Goal: Task Accomplishment & Management: Use online tool/utility

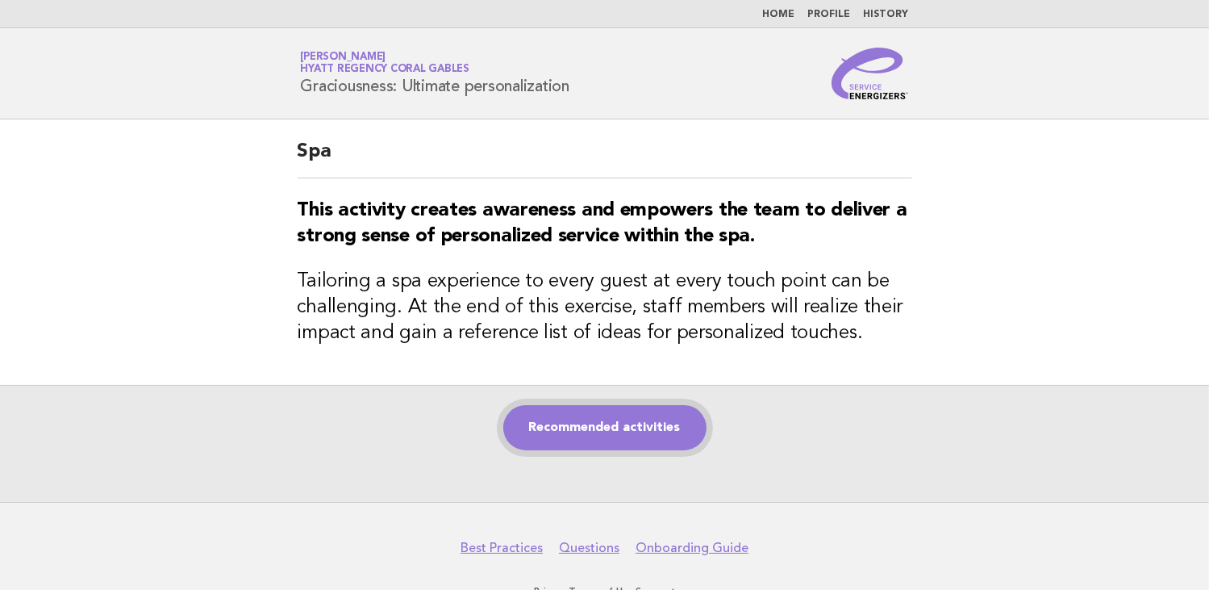
drag, startPoint x: 590, startPoint y: 431, endPoint x: 907, endPoint y: 477, distance: 319.5
click at [590, 431] on link "Recommended activities" at bounding box center [604, 427] width 203 height 45
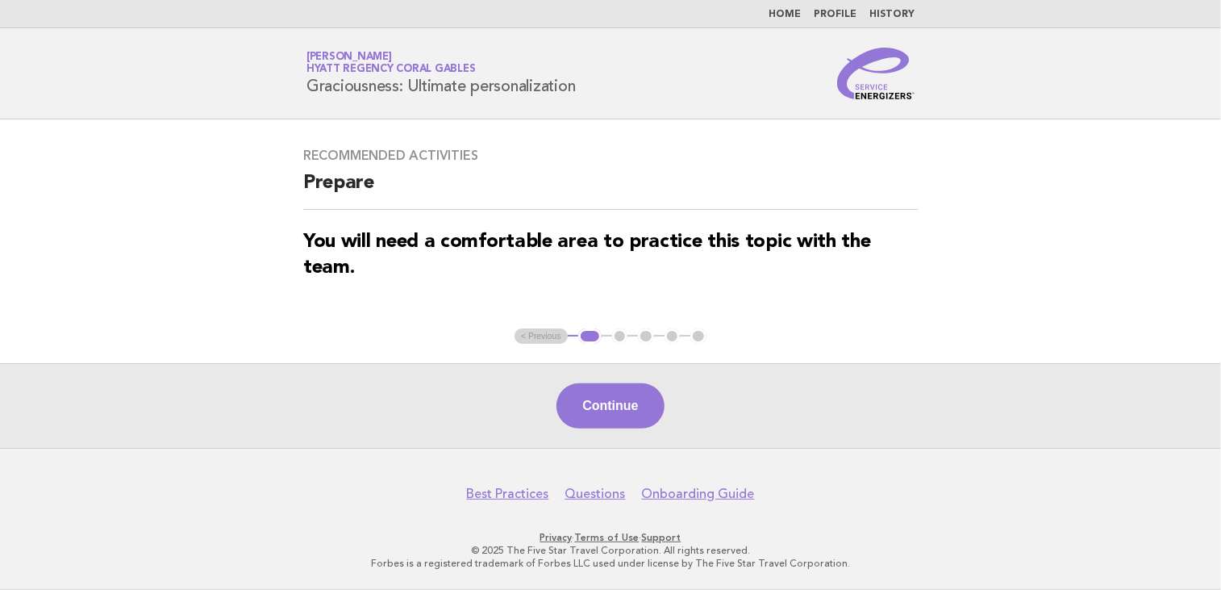
drag, startPoint x: 646, startPoint y: 410, endPoint x: 638, endPoint y: 440, distance: 31.7
click at [644, 412] on button "Continue" at bounding box center [609, 405] width 107 height 45
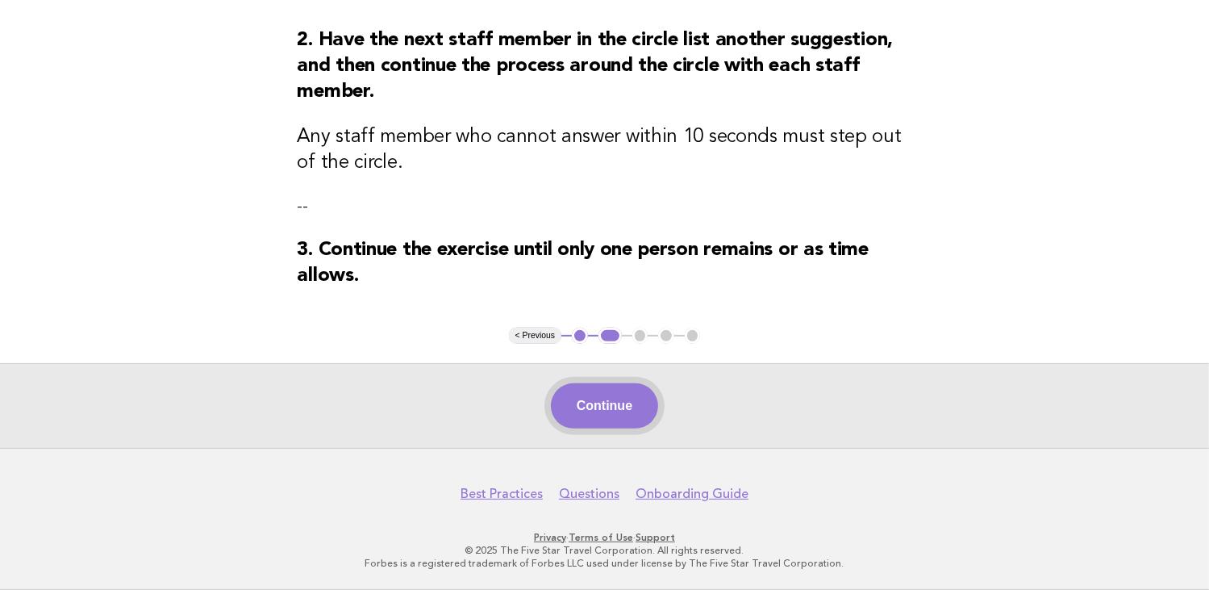
click at [609, 410] on button "Continue" at bounding box center [604, 405] width 107 height 45
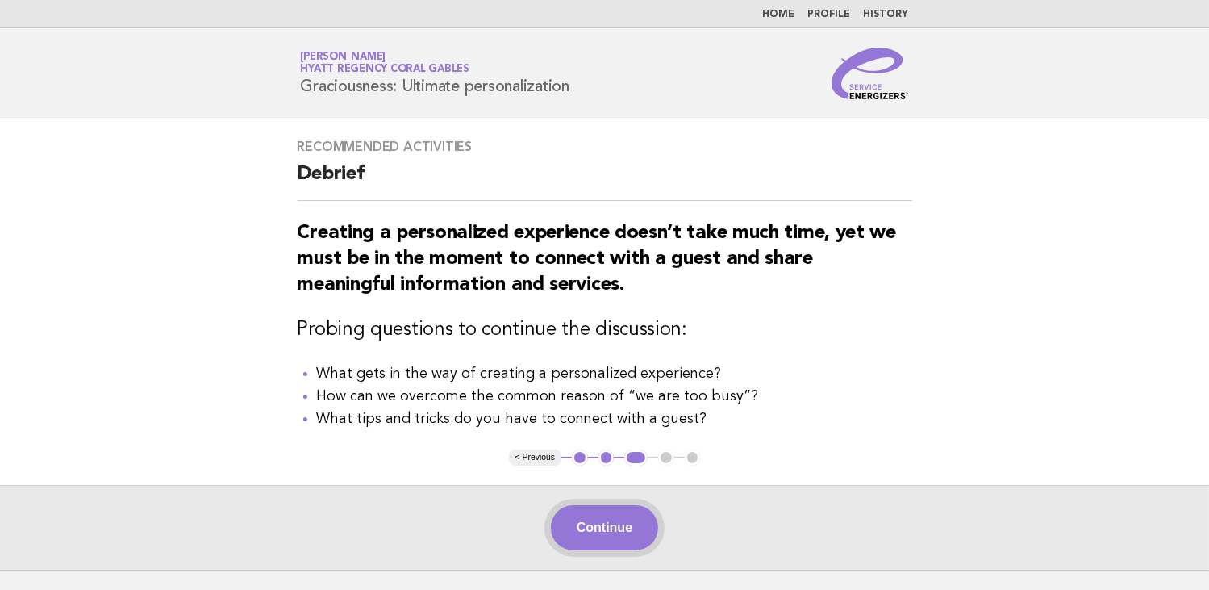
click at [622, 536] on button "Continue" at bounding box center [604, 527] width 107 height 45
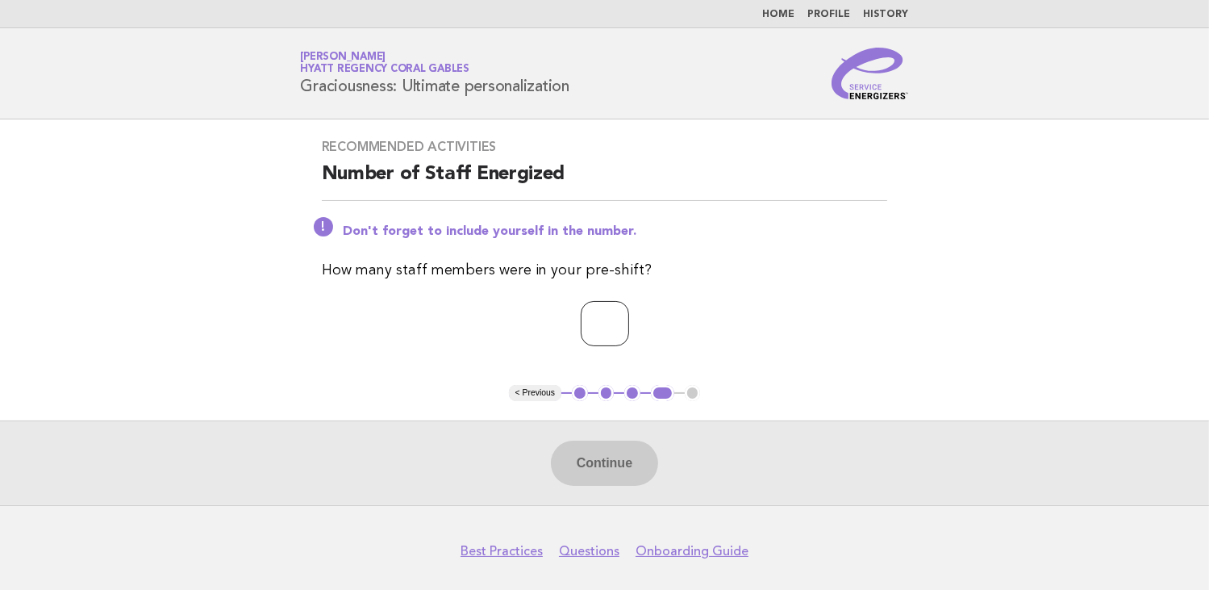
drag, startPoint x: 603, startPoint y: 331, endPoint x: 674, endPoint y: 447, distance: 135.4
click at [602, 331] on input "number" at bounding box center [605, 323] width 48 height 45
type input "*"
click at [626, 475] on button "Continue" at bounding box center [604, 462] width 107 height 45
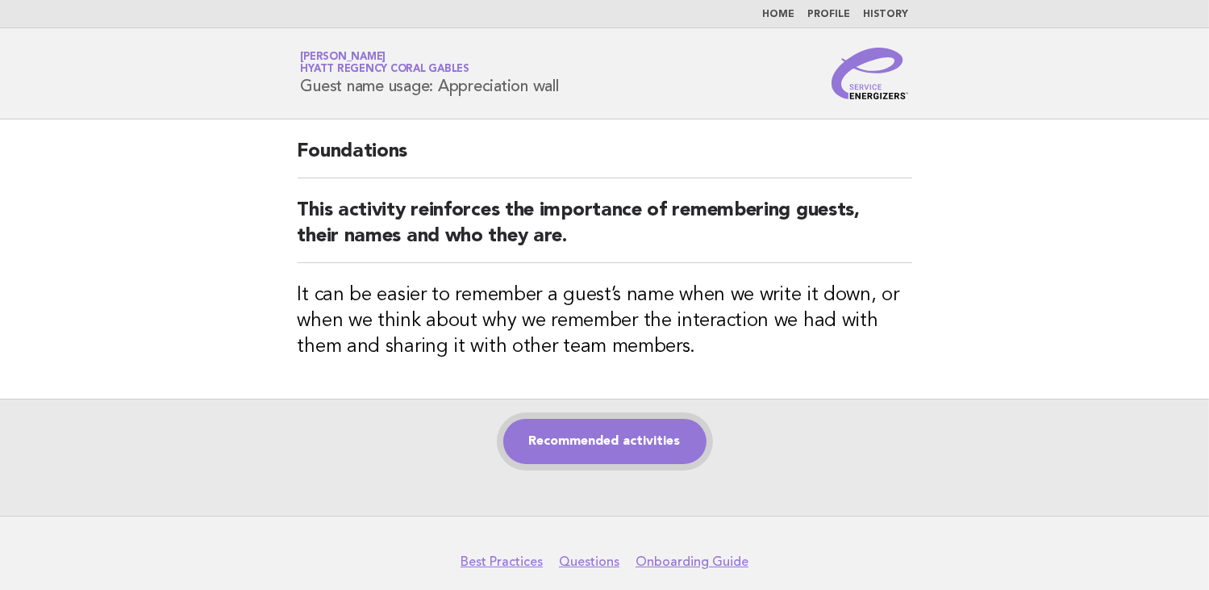
click at [606, 444] on link "Recommended activities" at bounding box center [604, 441] width 203 height 45
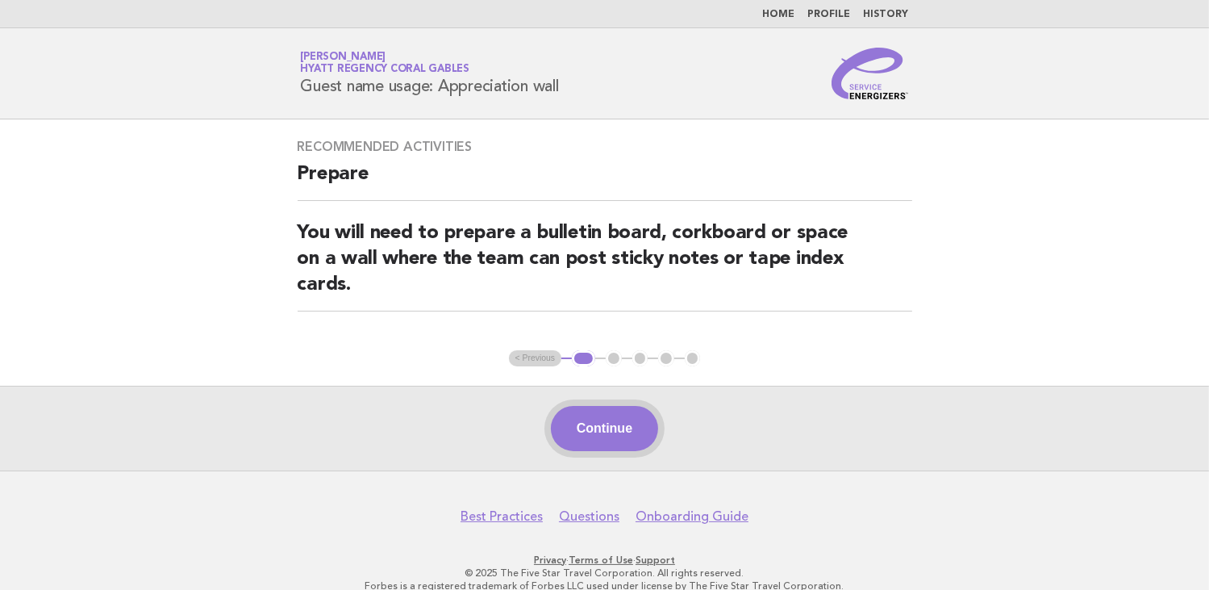
click at [602, 420] on button "Continue" at bounding box center [604, 428] width 107 height 45
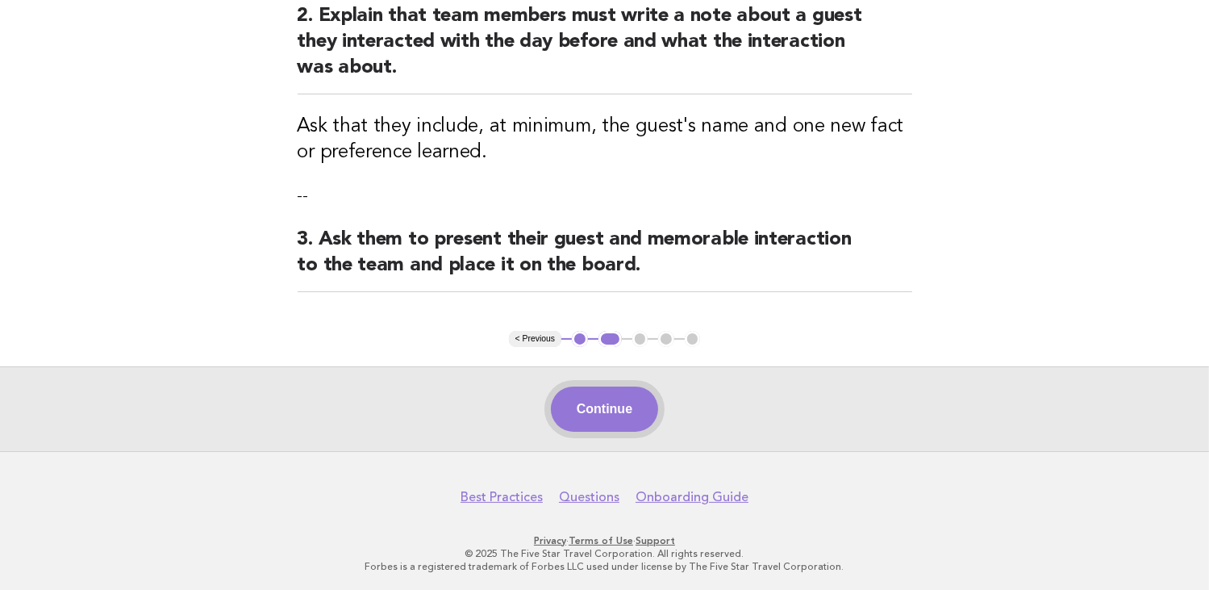
click at [595, 398] on button "Continue" at bounding box center [604, 408] width 107 height 45
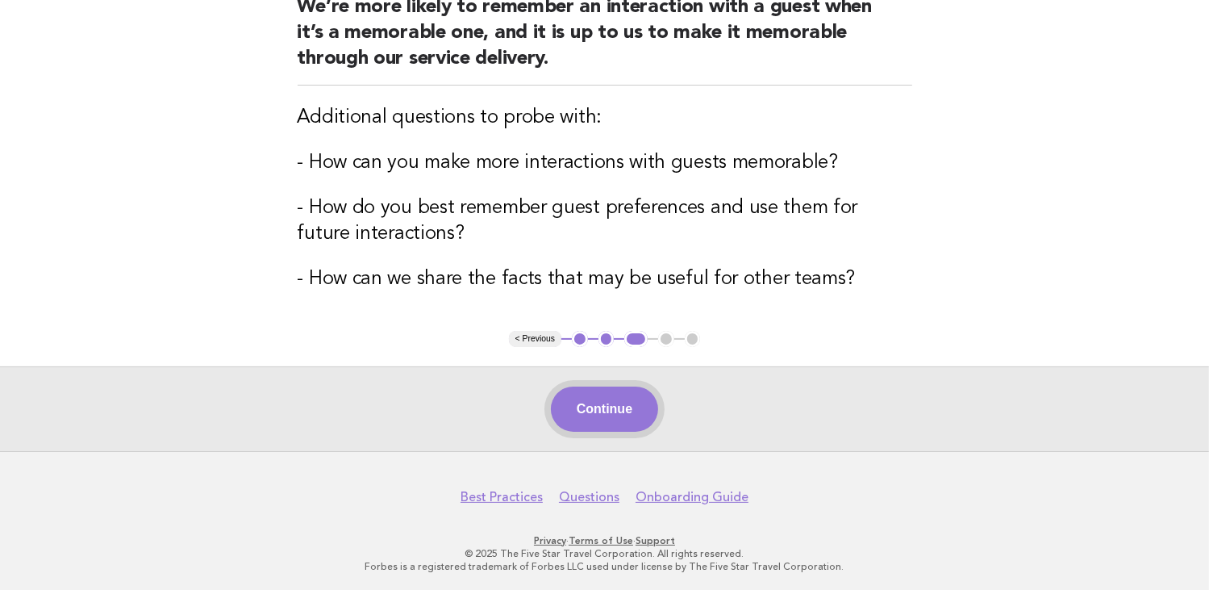
click at [567, 392] on button "Continue" at bounding box center [604, 408] width 107 height 45
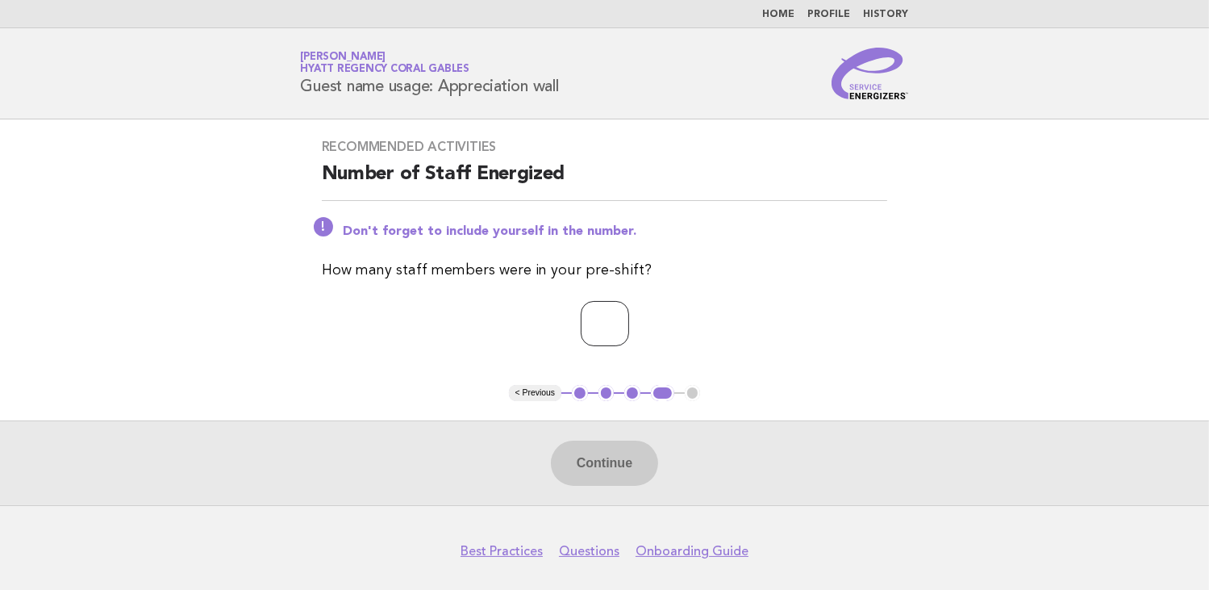
click at [584, 328] on input "number" at bounding box center [605, 323] width 48 height 45
type input "*"
drag, startPoint x: 623, startPoint y: 444, endPoint x: 644, endPoint y: 457, distance: 24.6
click at [623, 445] on button "Continue" at bounding box center [604, 462] width 107 height 45
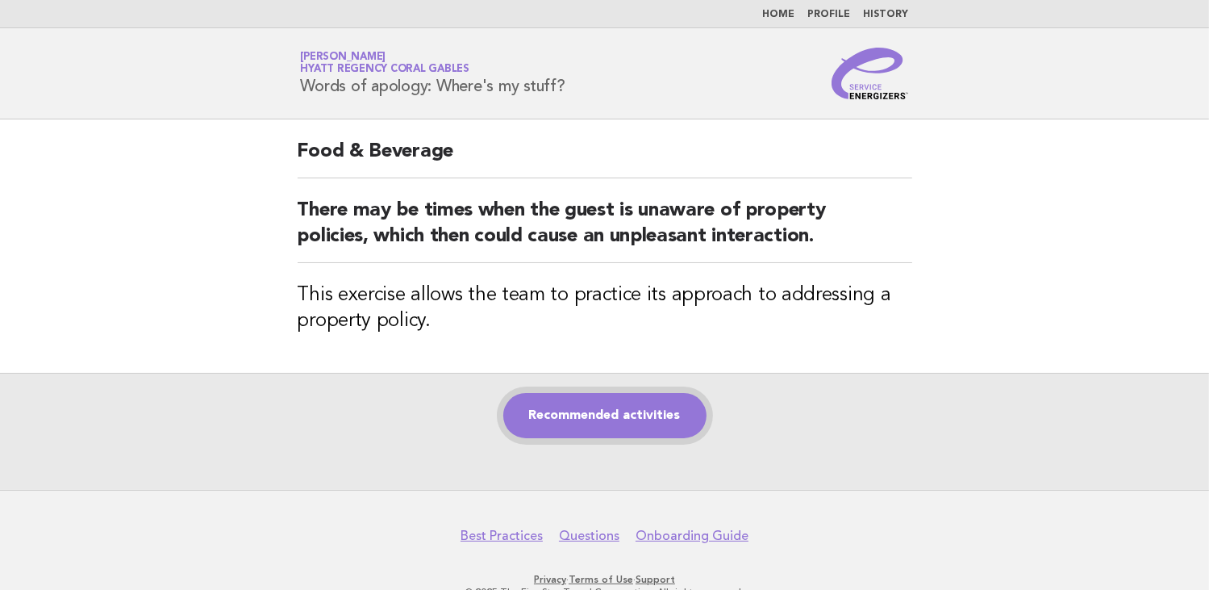
drag, startPoint x: 605, startPoint y: 409, endPoint x: 617, endPoint y: 415, distance: 13.7
click at [605, 409] on link "Recommended activities" at bounding box center [604, 415] width 203 height 45
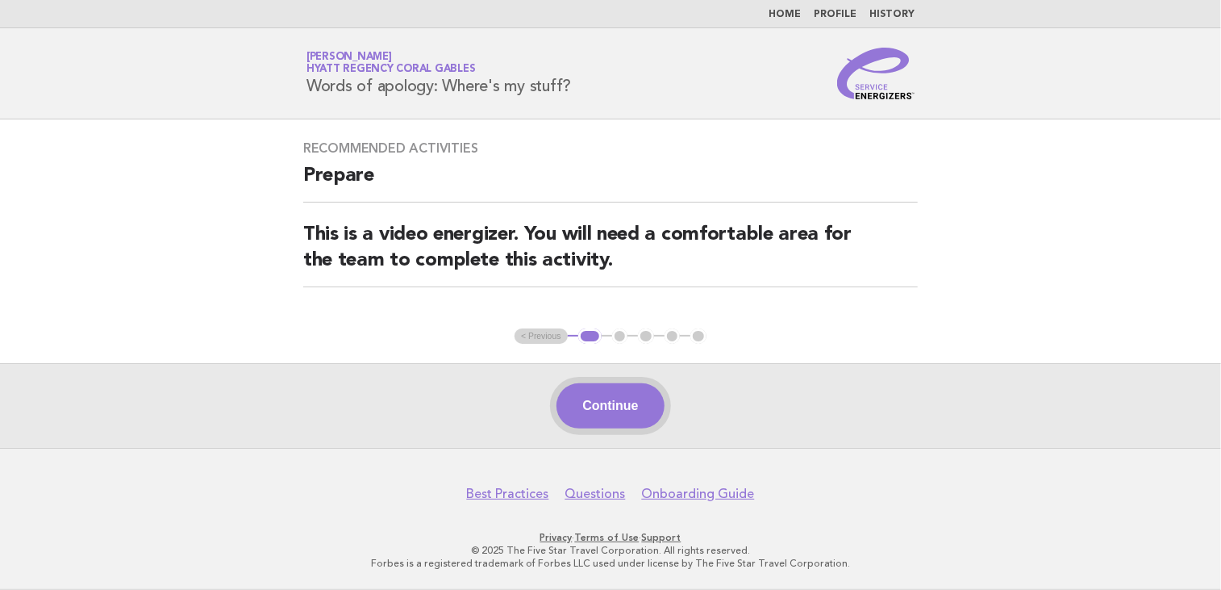
click at [613, 398] on button "Continue" at bounding box center [609, 405] width 107 height 45
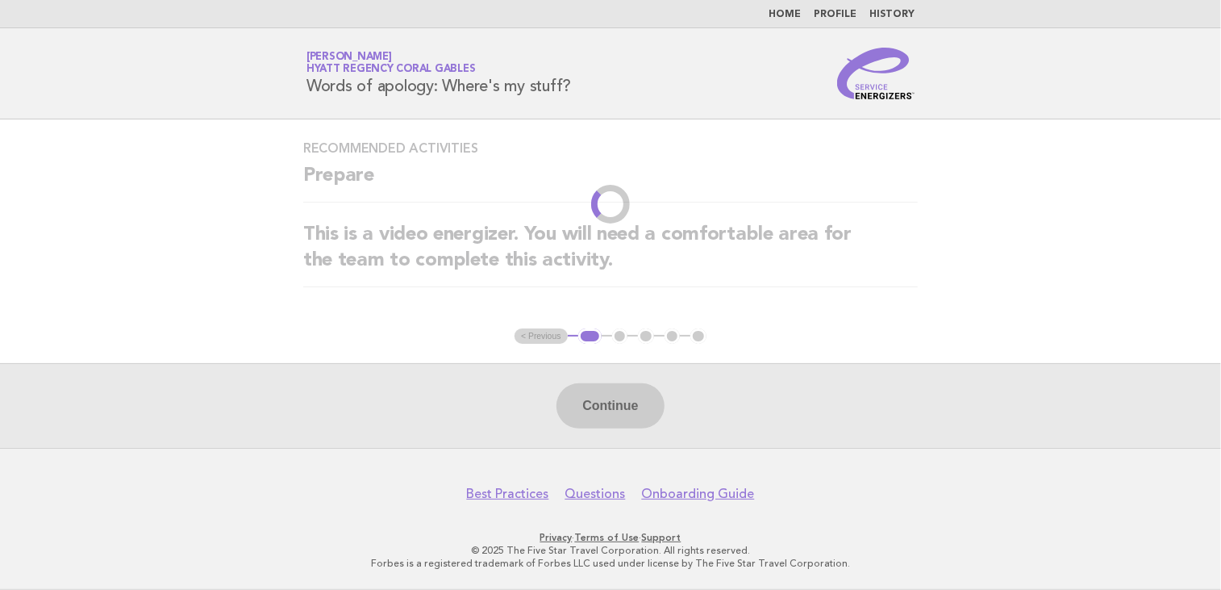
click at [294, 299] on div "Recommended activities Prepare This is a video energizer. You will need a comfo…" at bounding box center [610, 223] width 653 height 205
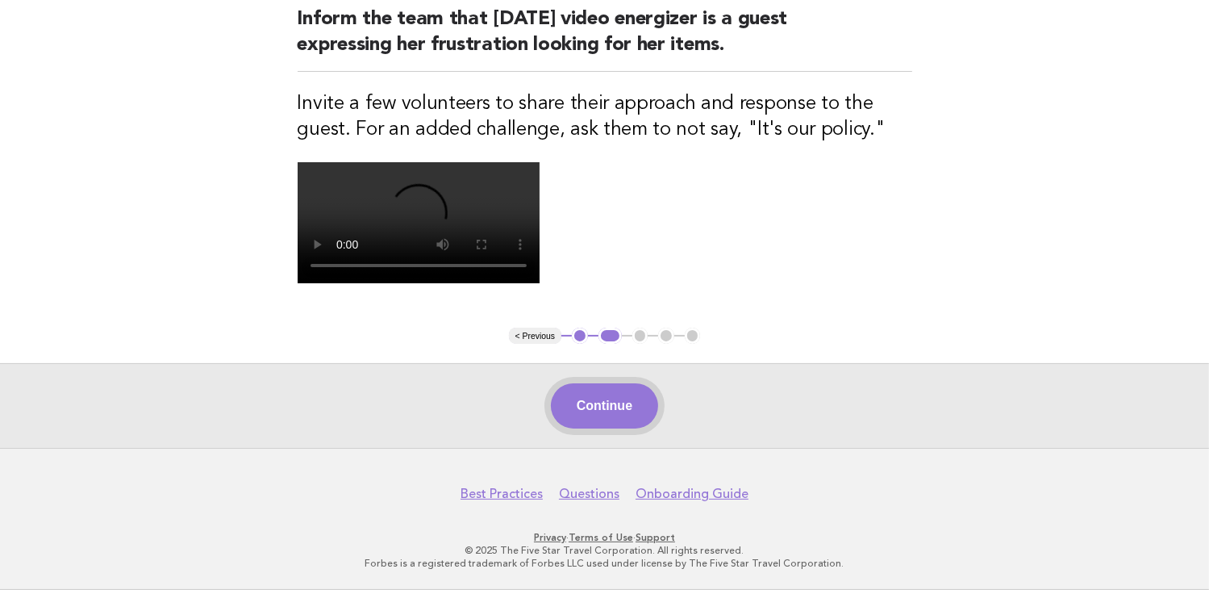
click at [623, 398] on button "Continue" at bounding box center [604, 405] width 107 height 45
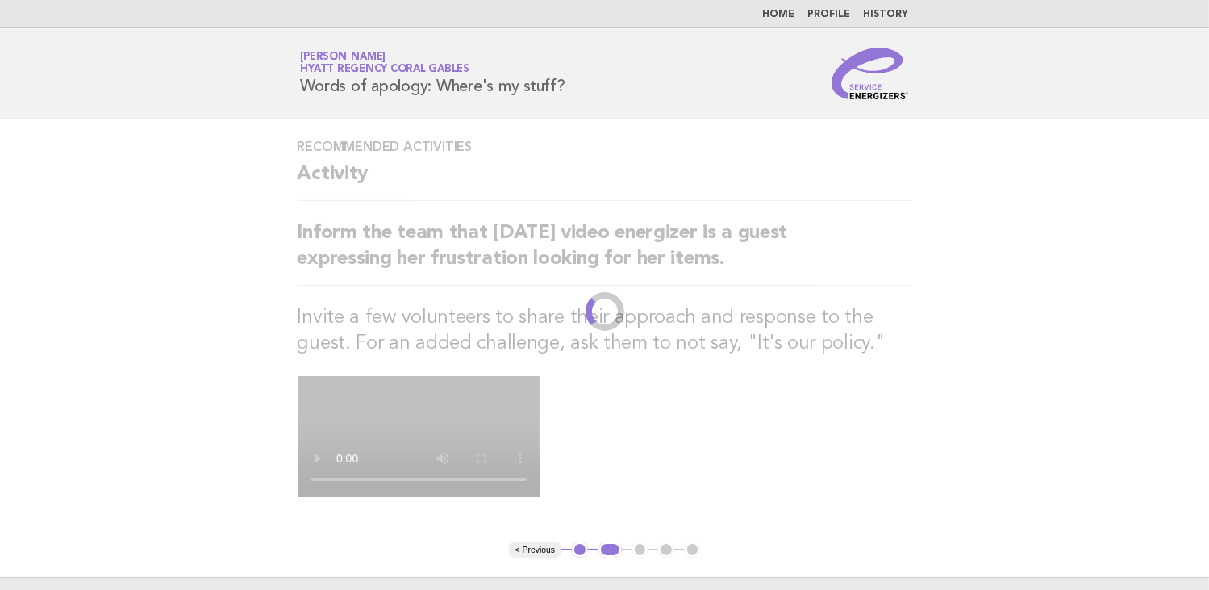
click at [161, 219] on main "Recommended activities Activity Inform the team that [DATE] video energizer is …" at bounding box center [604, 390] width 1209 height 542
click at [164, 217] on main "Recommended activities Activity Inform the team that [DATE] video energizer is …" at bounding box center [604, 390] width 1209 height 542
click at [299, 132] on div "Recommended activities Activity Inform the team that [DATE] video energizer is …" at bounding box center [604, 330] width 653 height 422
click at [290, 135] on div "Recommended activities Activity Inform the team that [DATE] video energizer is …" at bounding box center [604, 330] width 653 height 422
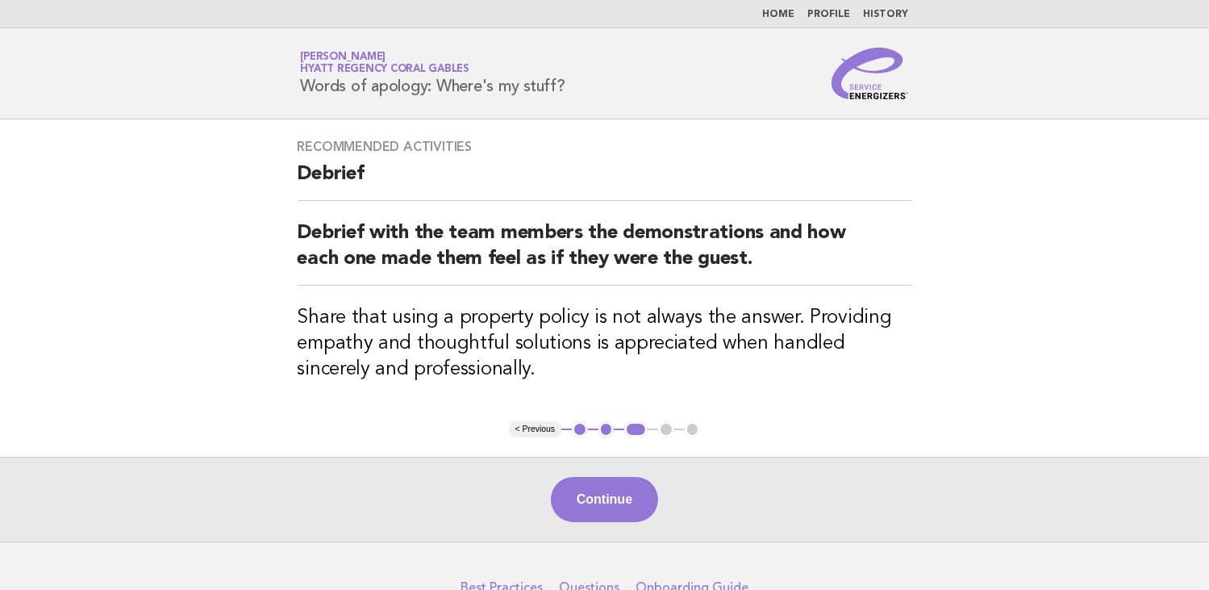
click at [606, 448] on main "Recommended activities Debrief Debrief with the team members the demonstrations…" at bounding box center [604, 330] width 1209 height 422
drag, startPoint x: 588, startPoint y: 502, endPoint x: 897, endPoint y: 499, distance: 308.9
click at [589, 501] on button "Continue" at bounding box center [604, 499] width 107 height 45
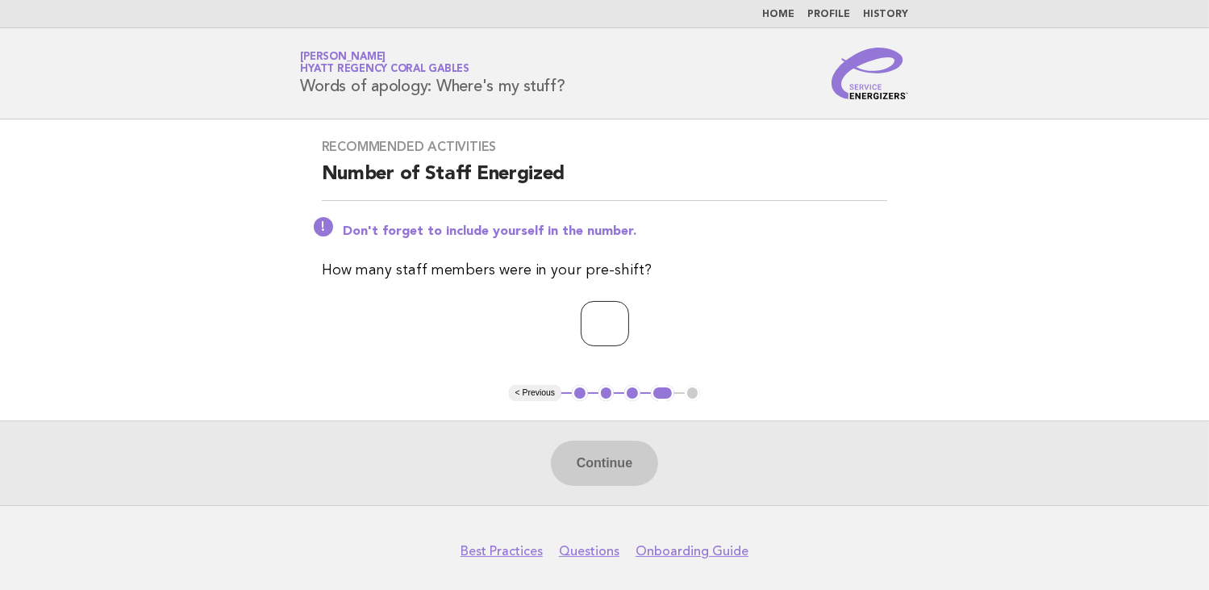
click at [605, 329] on input "number" at bounding box center [605, 323] width 48 height 45
type input "*"
click at [600, 465] on button "Continue" at bounding box center [604, 462] width 107 height 45
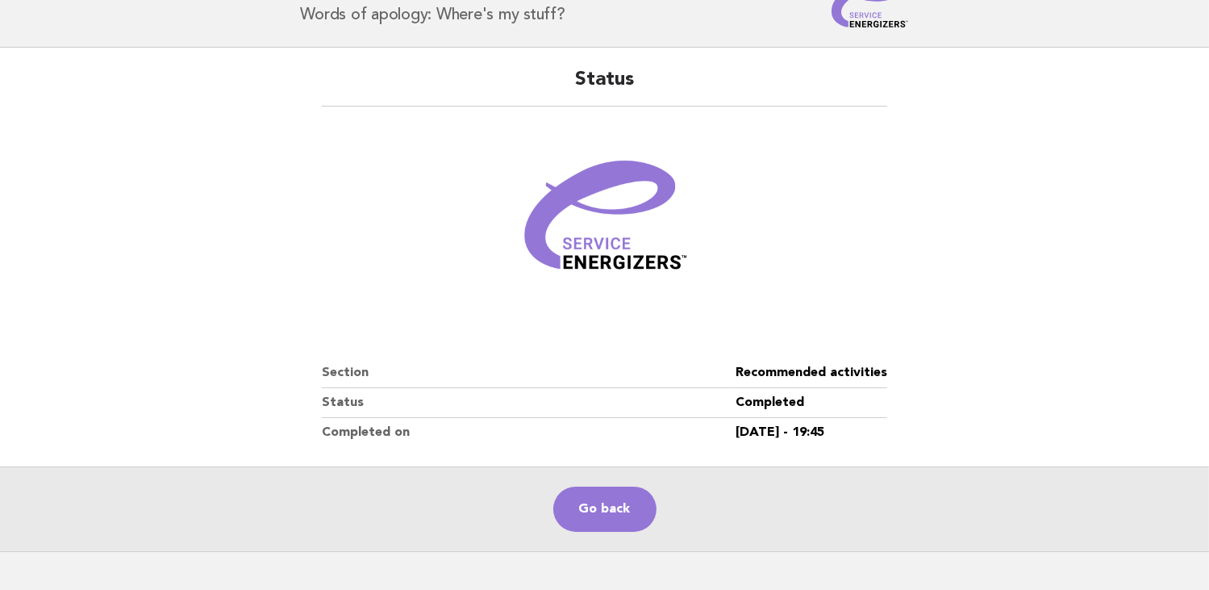
scroll to position [173, 0]
